Goal: Information Seeking & Learning: Learn about a topic

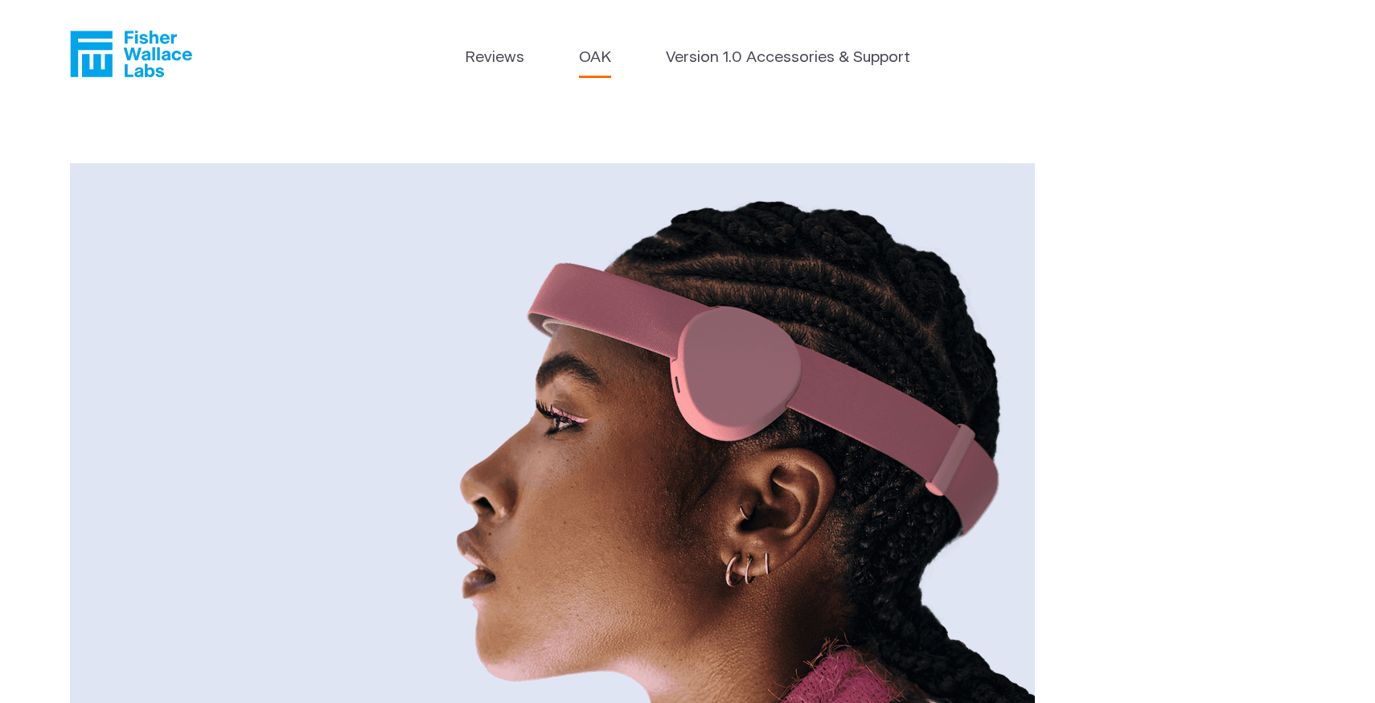
click at [139, 38] on icon "Fisher Wallace" at bounding box center [131, 54] width 122 height 47
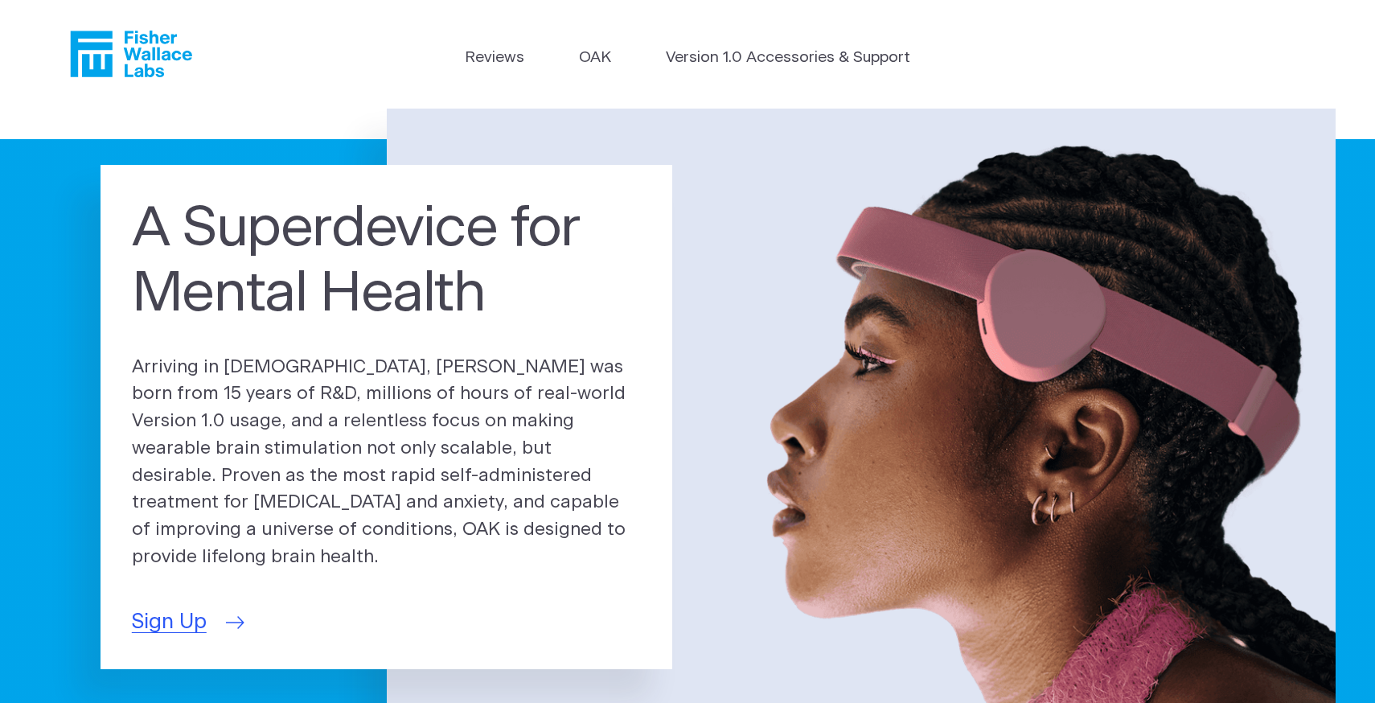
click at [179, 610] on span "Sign Up" at bounding box center [169, 621] width 75 height 31
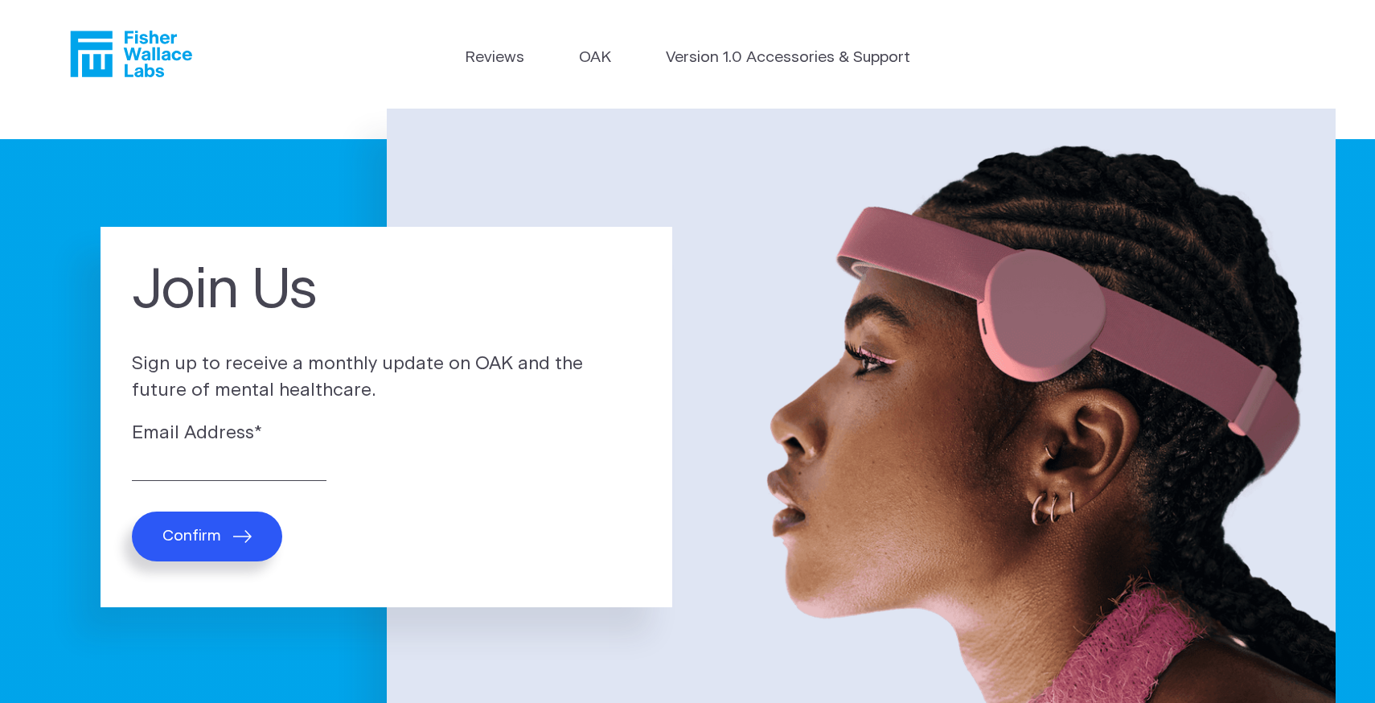
click at [788, 405] on img at bounding box center [862, 425] width 950 height 633
